Goal: Transaction & Acquisition: Obtain resource

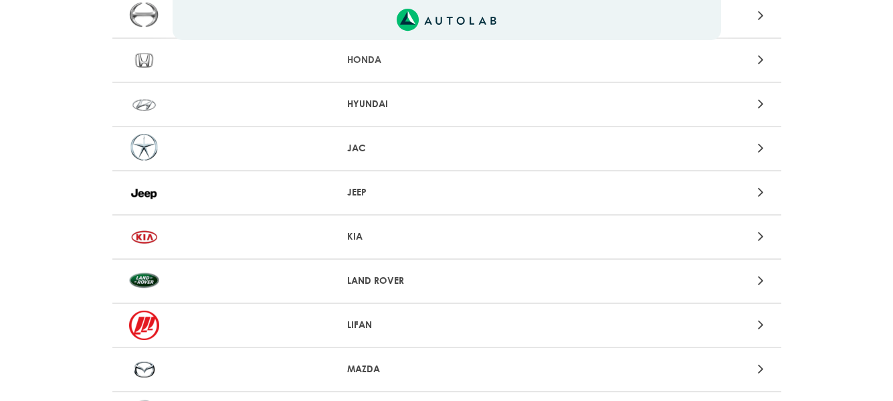
scroll to position [803, 0]
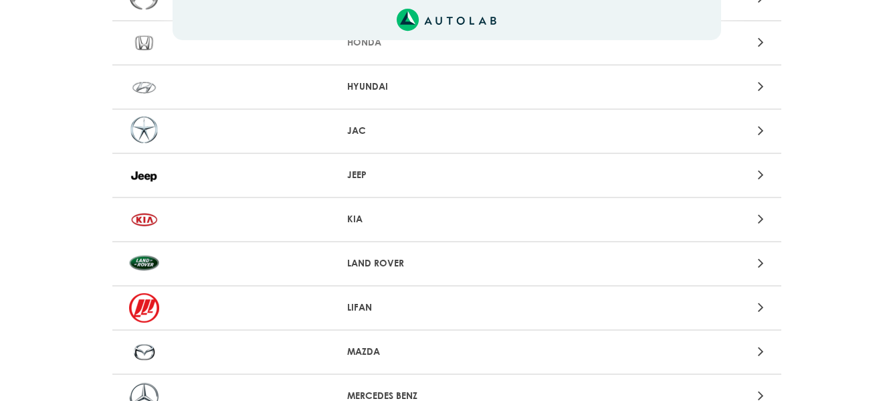
click at [382, 258] on p "LAND ROVER" at bounding box center [446, 263] width 199 height 14
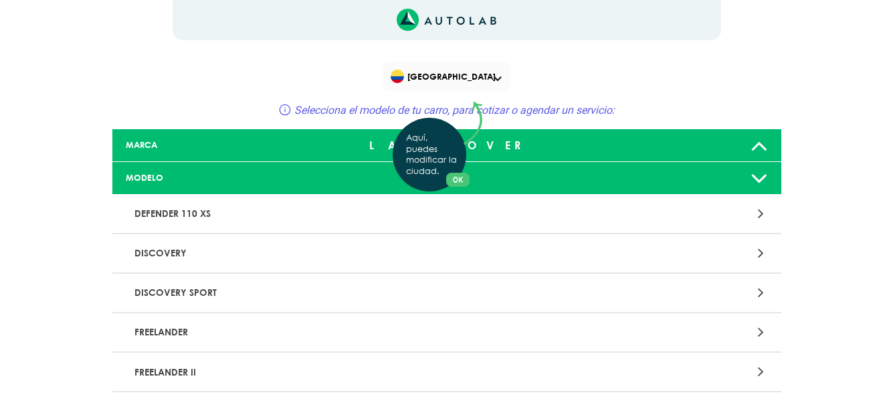
click at [159, 253] on div "Aquí, puedes modificar la ciudad. OK .aex,.bex{fill:none!important;stroke:#50c4…" at bounding box center [446, 200] width 893 height 401
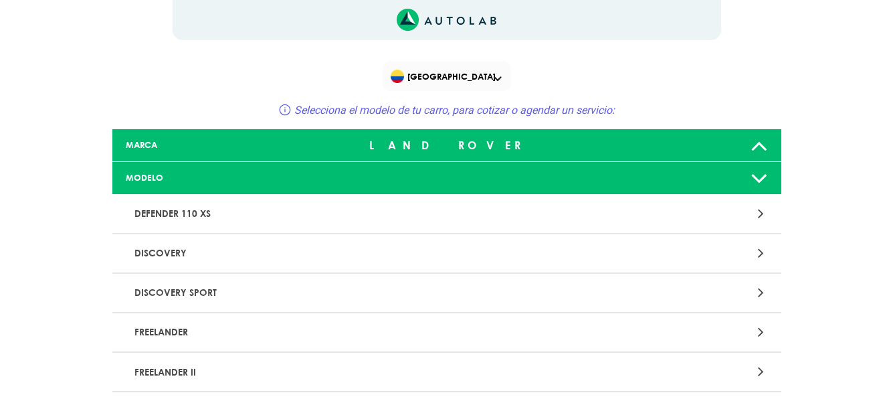
click at [761, 178] on icon at bounding box center [759, 178] width 17 height 27
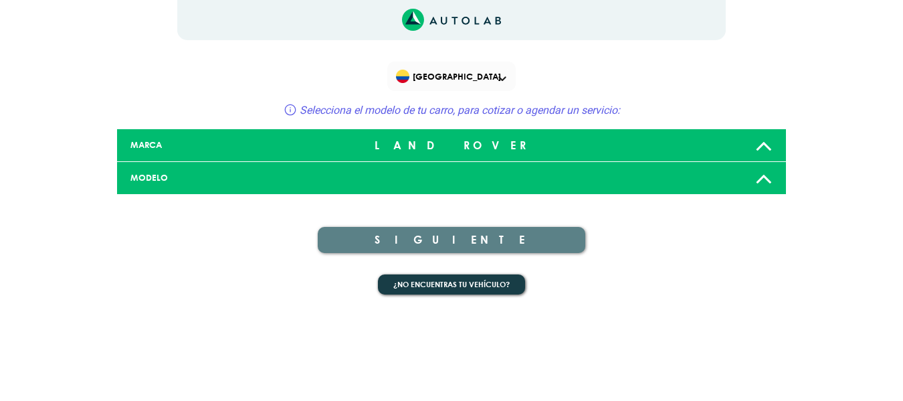
click at [203, 179] on div "MODELO" at bounding box center [230, 177] width 221 height 13
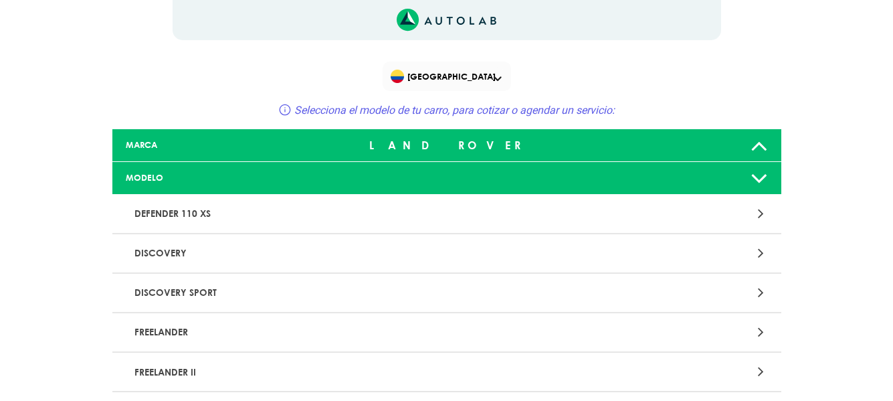
click at [203, 287] on p "DISCOVERY SPORT" at bounding box center [337, 292] width 417 height 25
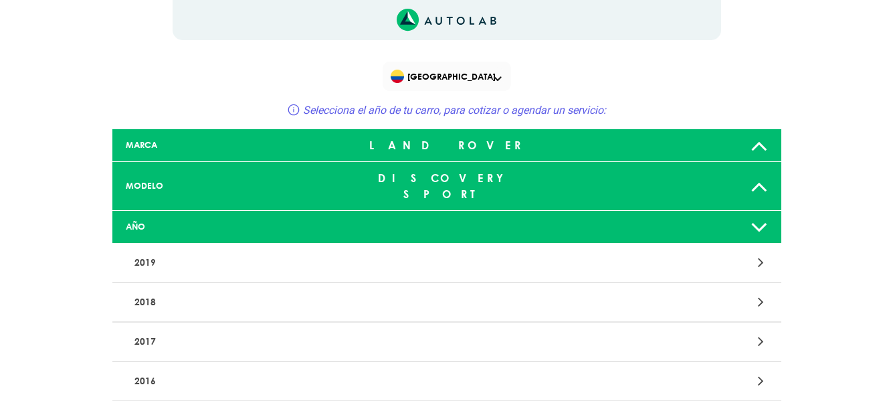
click at [154, 369] on p "2016" at bounding box center [337, 381] width 417 height 25
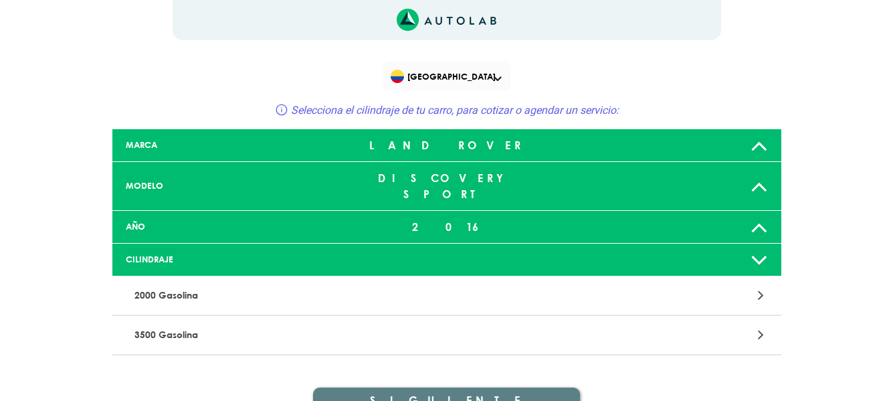
click at [173, 322] on p "3500 Gasolina" at bounding box center [337, 334] width 417 height 25
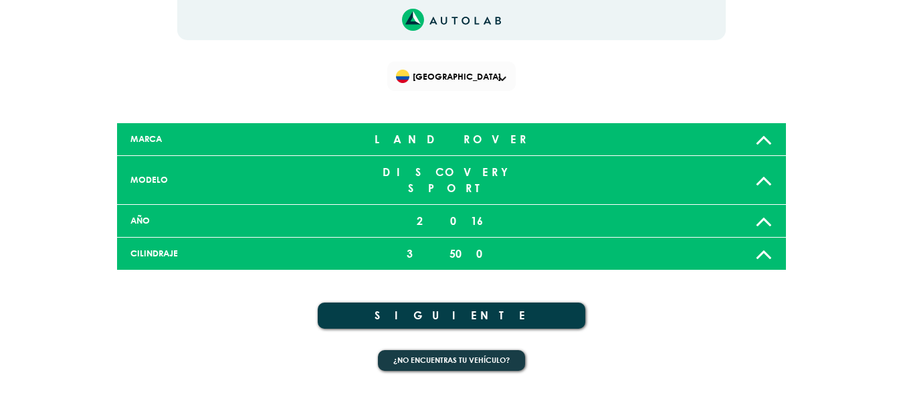
click at [466, 302] on button "SIGUIENTE" at bounding box center [452, 315] width 268 height 26
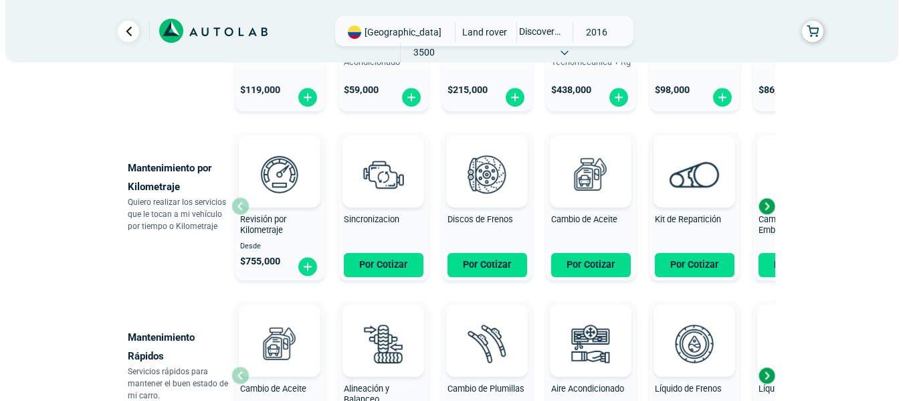
scroll to position [469, 0]
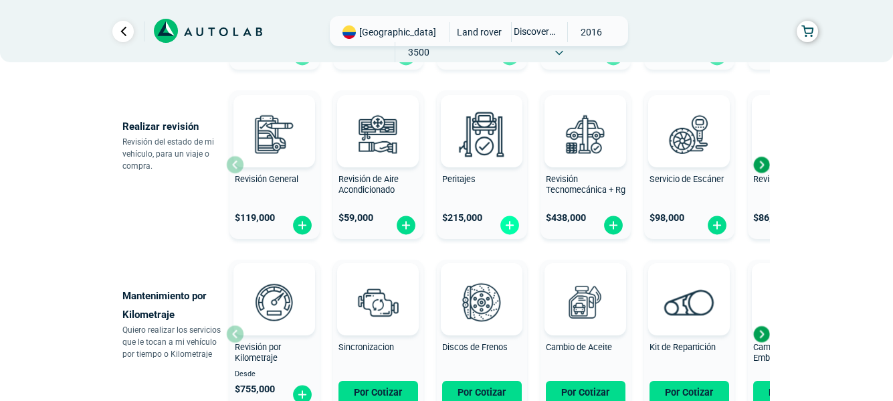
click at [510, 229] on img at bounding box center [509, 225] width 21 height 21
click at [765, 165] on div "Next slide" at bounding box center [761, 165] width 20 height 20
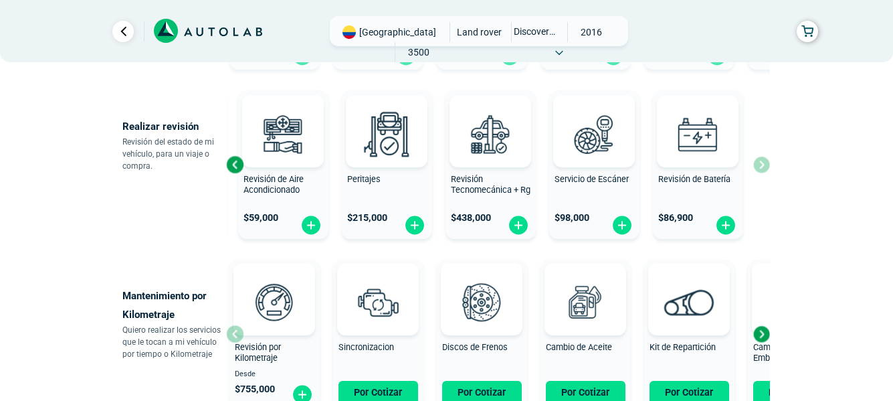
click at [765, 165] on div "Revisión General $ 119,000 Revisión de Aire Acondicionado $ 59,000 Peritajes $ …" at bounding box center [498, 164] width 544 height 159
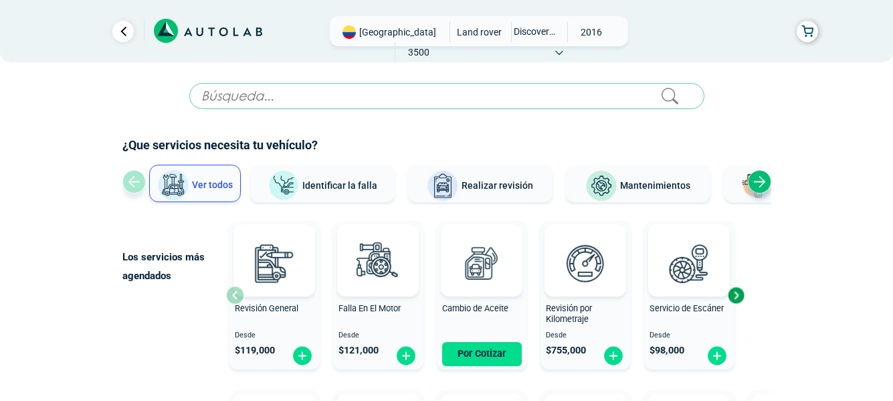
click at [190, 185] on button "Ver todos" at bounding box center [195, 183] width 92 height 37
click at [323, 184] on span "Identificar la falla" at bounding box center [339, 184] width 75 height 11
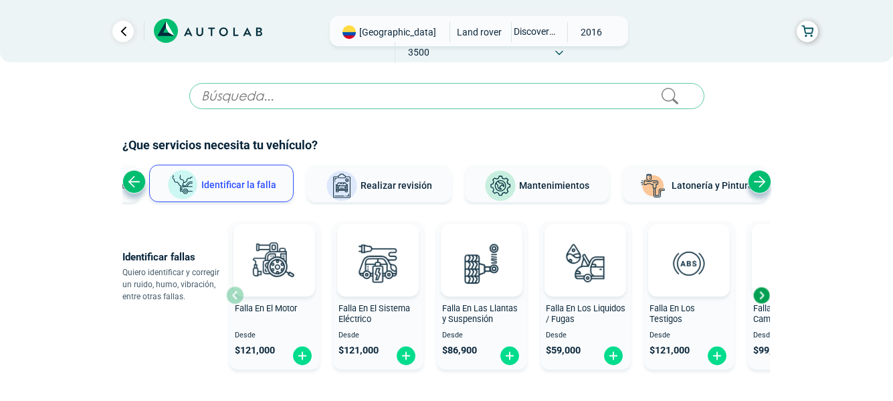
click at [757, 177] on div "Next slide" at bounding box center [759, 181] width 23 height 23
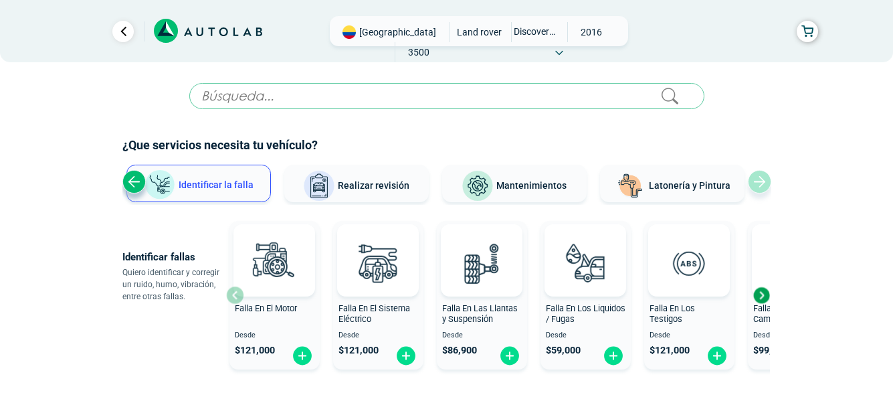
click at [673, 187] on span "Latonería y Pintura" at bounding box center [690, 185] width 82 height 11
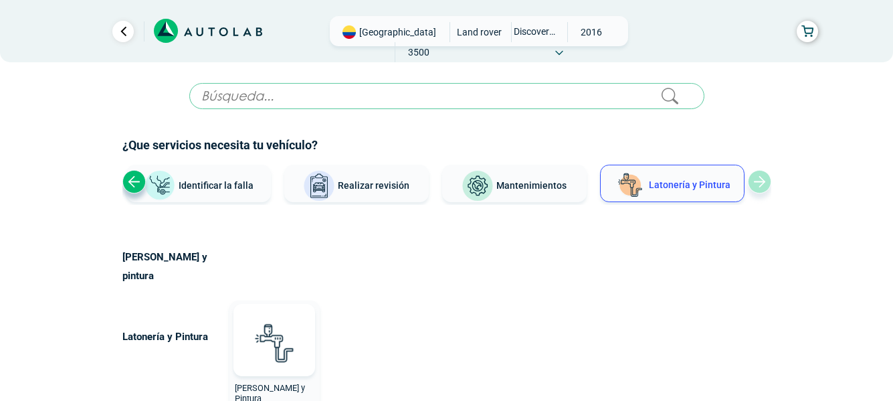
click at [366, 187] on span "Realizar revisión" at bounding box center [374, 185] width 72 height 11
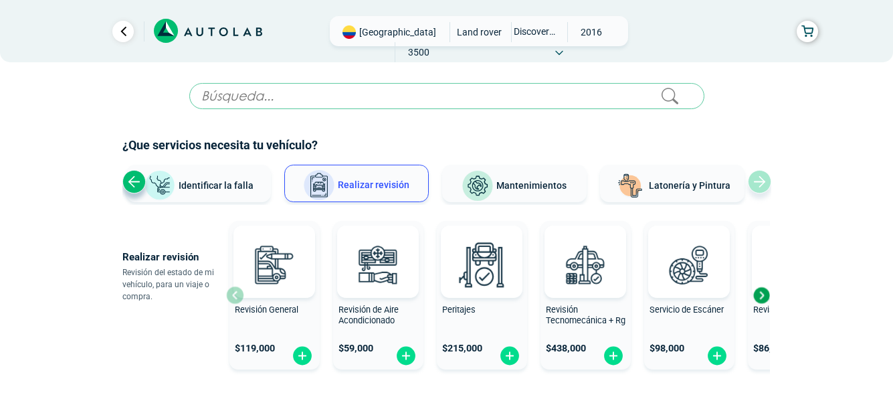
click at [291, 96] on input "text" at bounding box center [446, 96] width 515 height 26
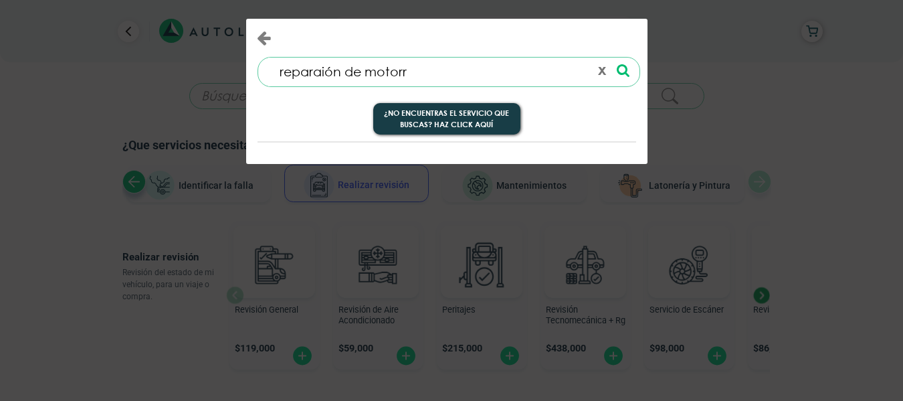
type input "reparaión de motorr"
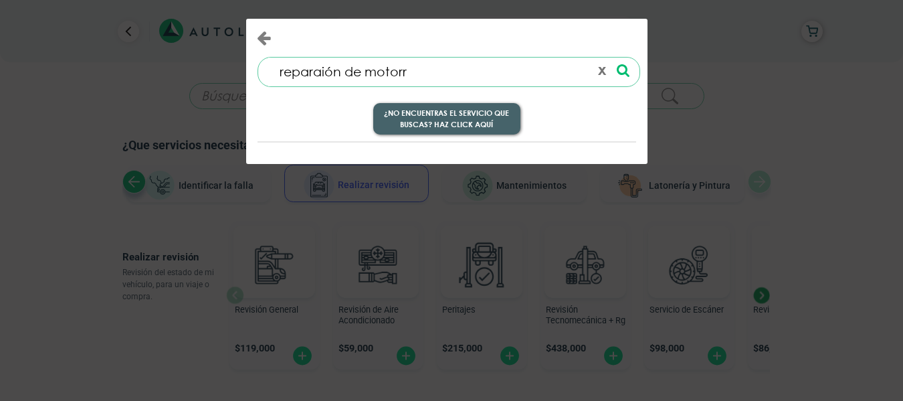
click at [462, 114] on button "¿No encuentras el servicio que buscas? Haz click aquí" at bounding box center [446, 119] width 147 height 32
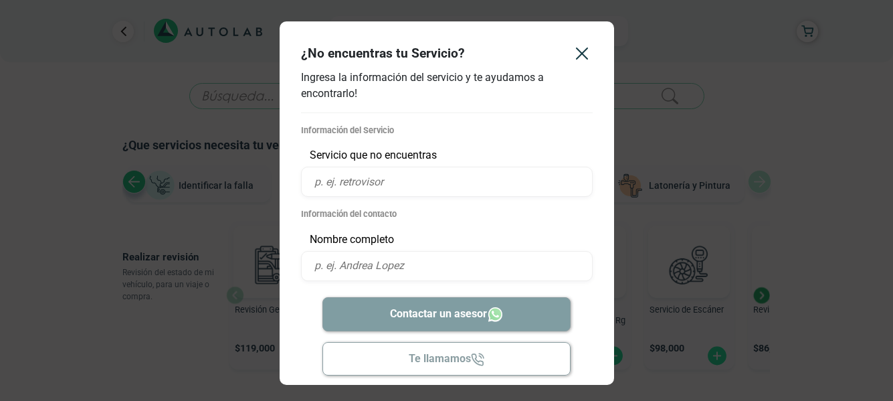
scroll to position [12, 0]
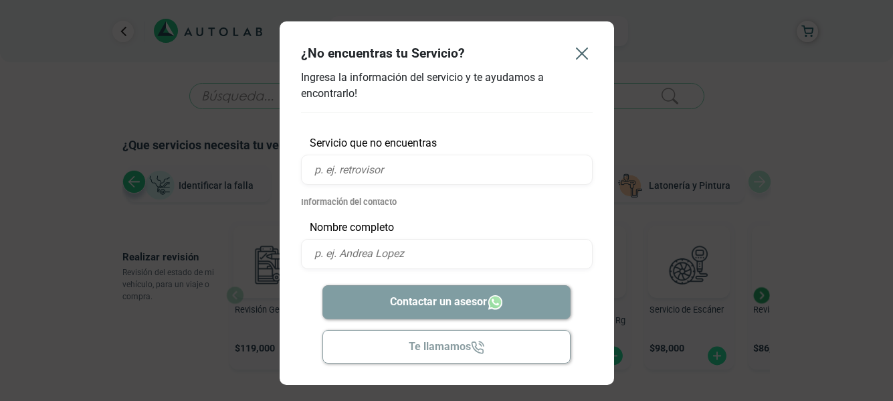
click at [581, 54] on icon "Close" at bounding box center [581, 53] width 21 height 21
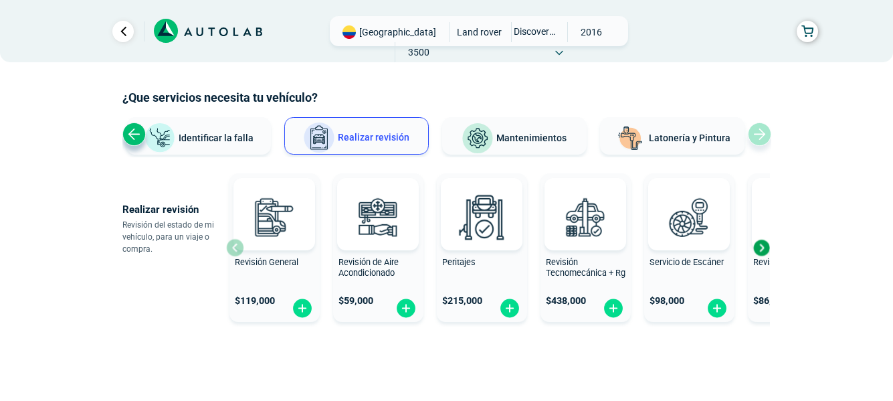
scroll to position [24, 0]
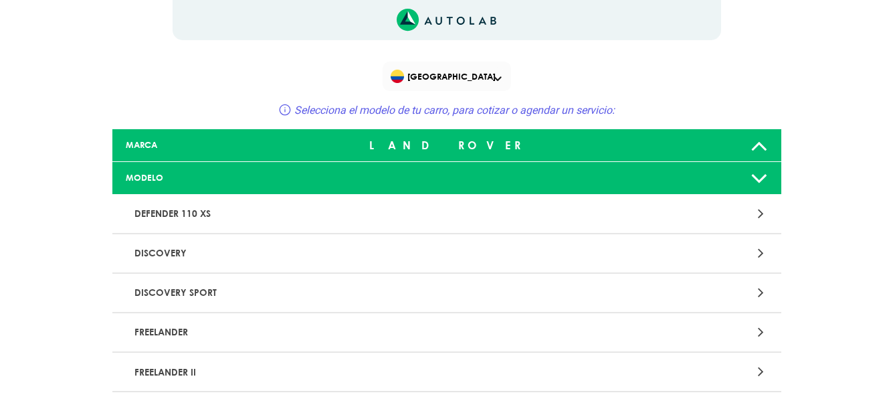
scroll to position [1565, 0]
